Goal: Book appointment/travel/reservation

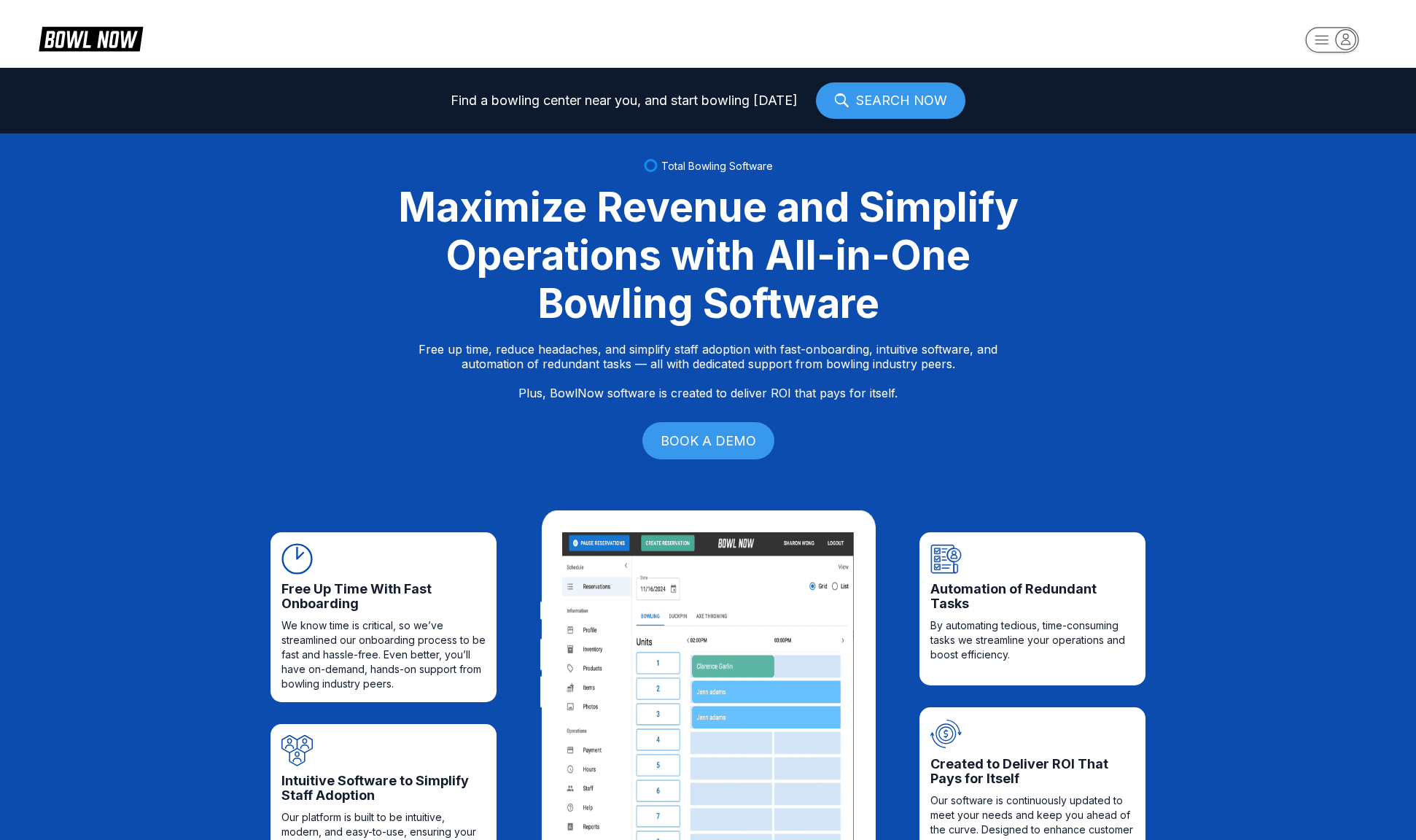
click at [1340, 35] on icon "button" at bounding box center [1345, 39] width 19 height 19
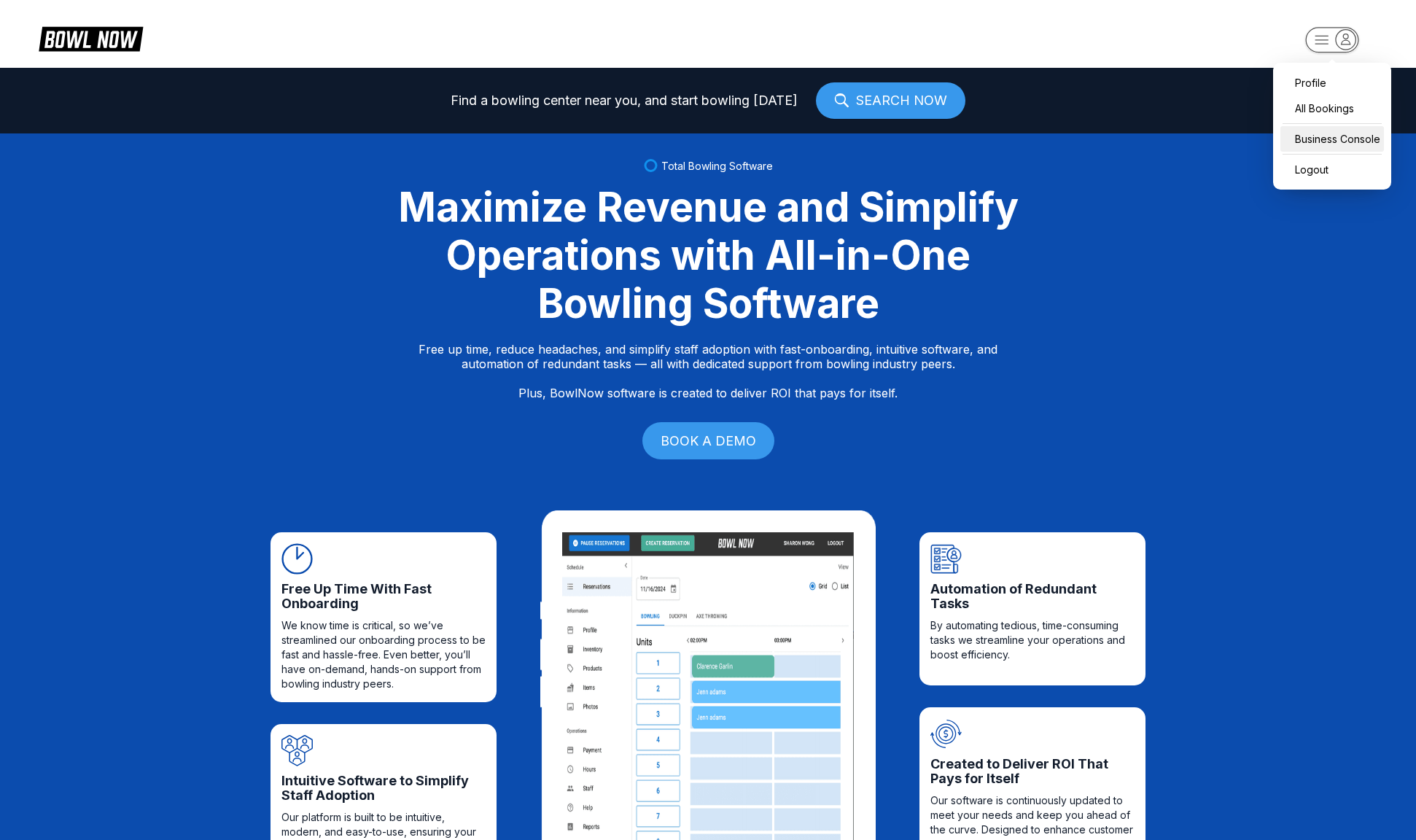
click at [1343, 137] on div "Business Console" at bounding box center [1332, 139] width 103 height 25
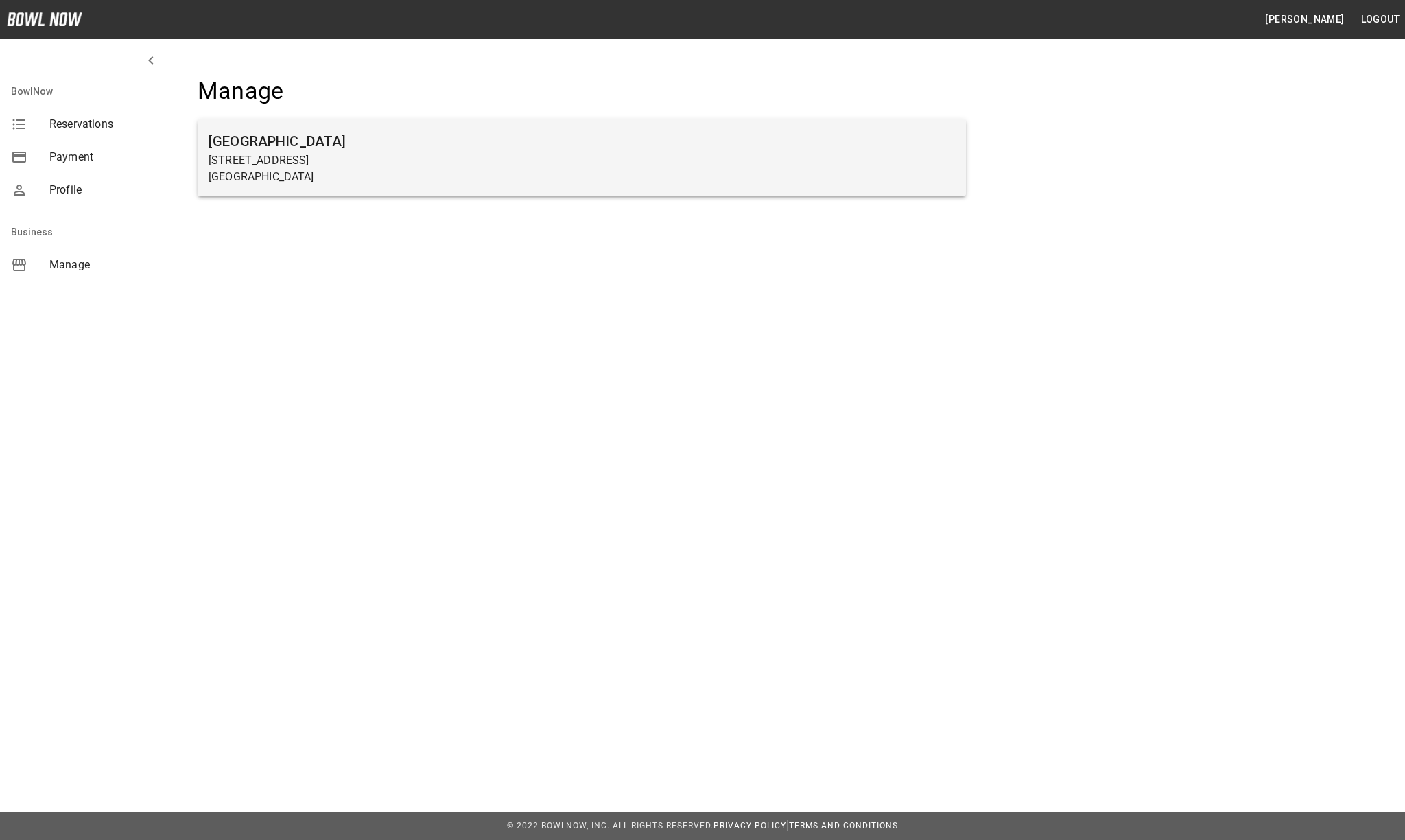
click at [634, 144] on h6 "[GEOGRAPHIC_DATA]" at bounding box center [582, 141] width 746 height 22
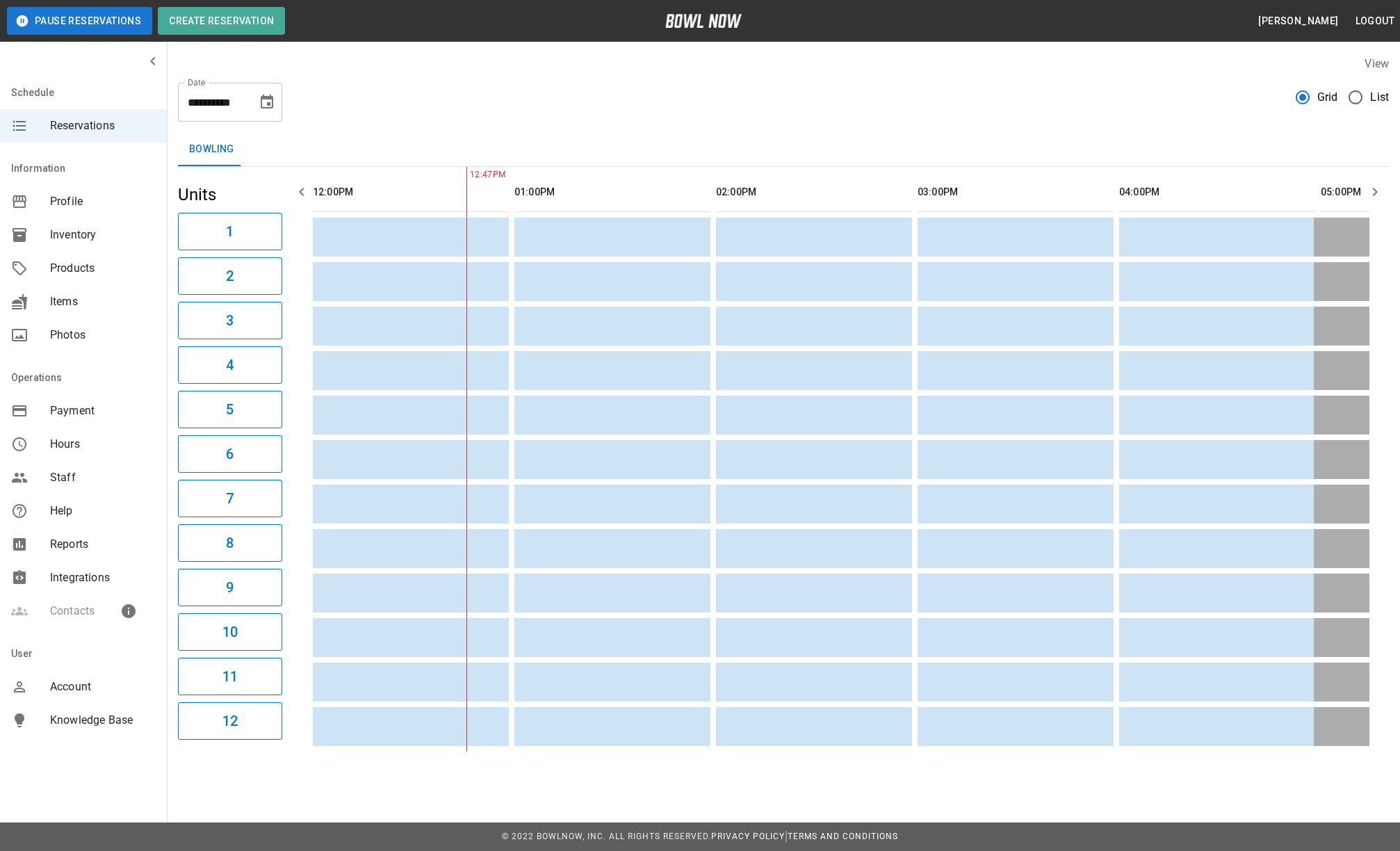
click at [261, 107] on icon "Choose date, selected date is Sep 19, 2025" at bounding box center [267, 101] width 13 height 14
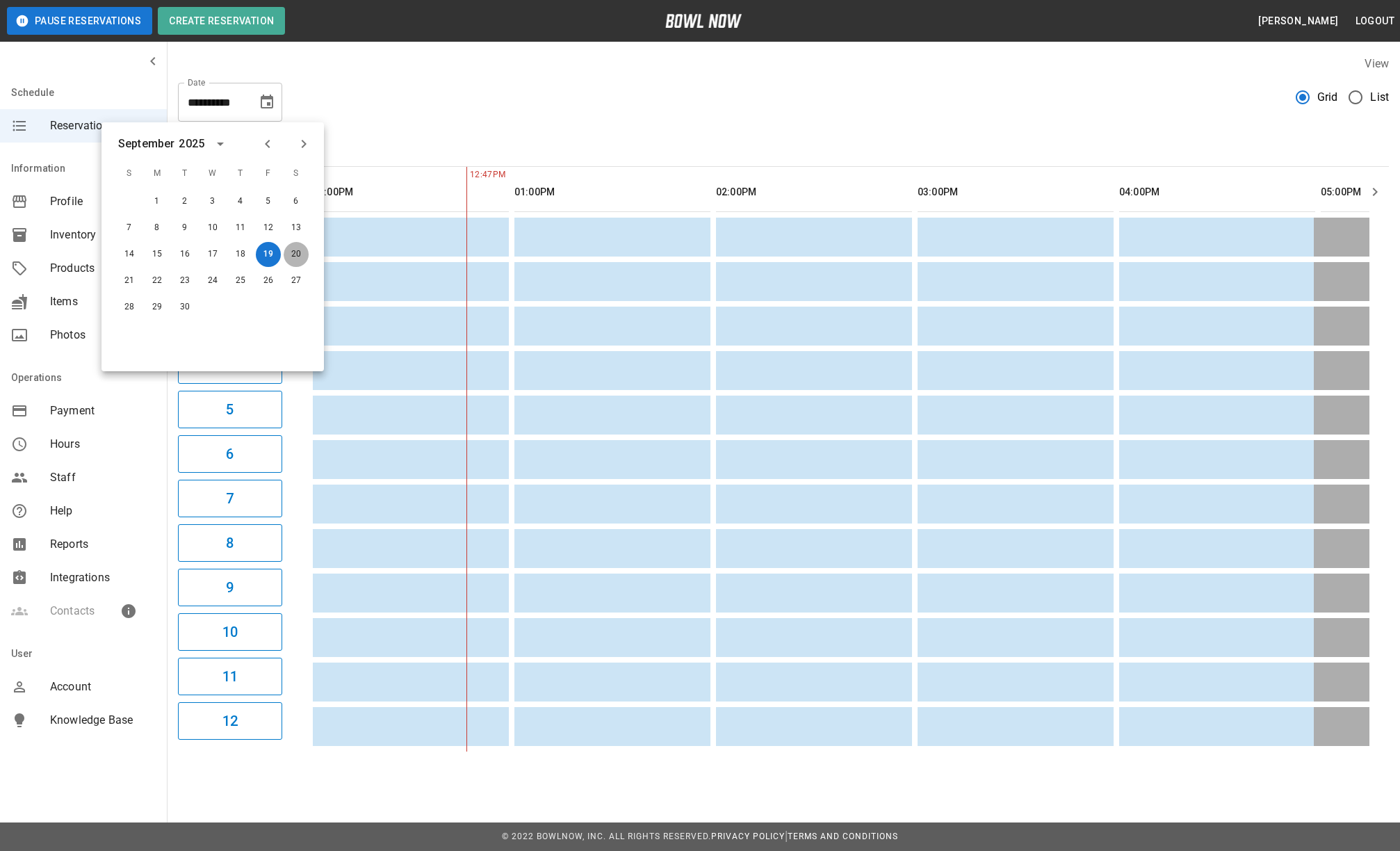
click at [294, 261] on button "20" at bounding box center [296, 254] width 25 height 25
type input "**********"
